Goal: Transaction & Acquisition: Download file/media

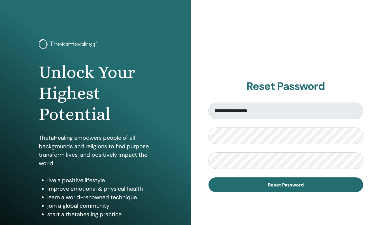
click at [255, 189] on button "Reset Password" at bounding box center [285, 184] width 155 height 15
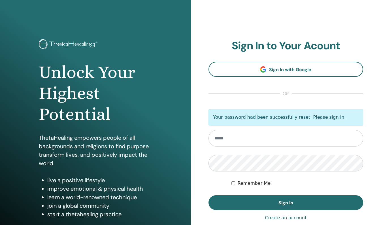
click at [282, 135] on input "email" at bounding box center [285, 138] width 155 height 16
type input "**********"
click at [208, 195] on button "Sign In" at bounding box center [285, 202] width 155 height 15
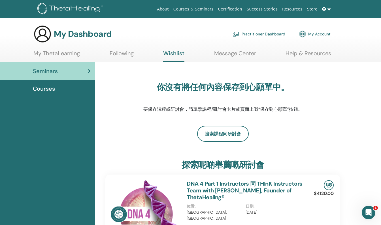
click at [67, 57] on link "My ThetaLearning" at bounding box center [56, 55] width 46 height 11
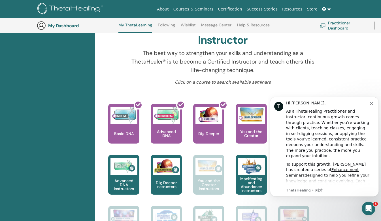
click at [126, 124] on div at bounding box center [127, 125] width 31 height 51
click at [370, 103] on icon "Dismiss notification" at bounding box center [371, 103] width 3 height 3
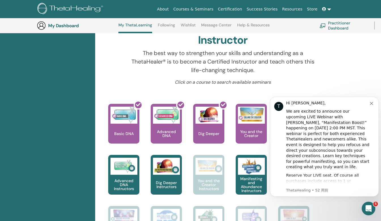
click at [371, 104] on icon "Dismiss notification" at bounding box center [371, 103] width 3 height 3
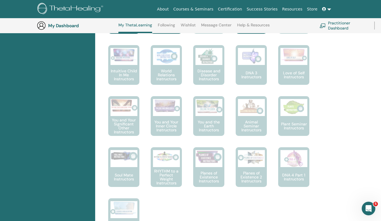
scroll to position [355, 0]
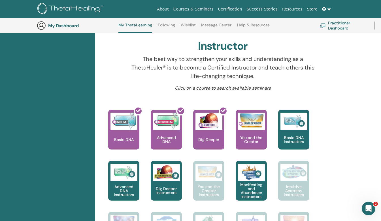
scroll to position [185, 0]
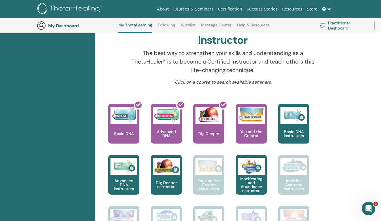
click at [124, 117] on div at bounding box center [127, 125] width 31 height 51
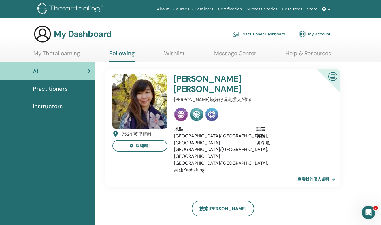
click at [310, 36] on link "My Account" at bounding box center [314, 34] width 31 height 12
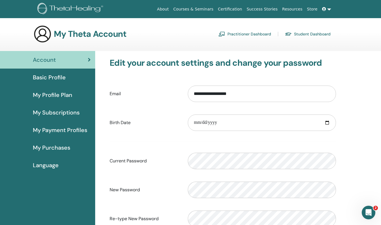
click at [325, 10] on icon at bounding box center [324, 9] width 4 height 4
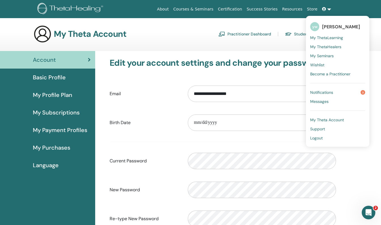
click at [329, 56] on span "My Seminars" at bounding box center [321, 55] width 23 height 5
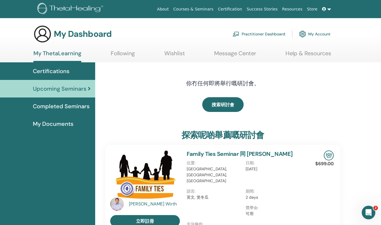
click at [69, 109] on span "Completed Seminars" at bounding box center [61, 106] width 57 height 8
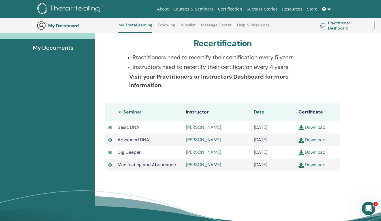
scroll to position [100, 0]
click at [317, 126] on link "Download" at bounding box center [311, 127] width 27 height 6
click at [319, 142] on link "Download" at bounding box center [311, 139] width 27 height 6
click at [318, 155] on link "Download" at bounding box center [311, 152] width 27 height 6
